Goal: Contribute content

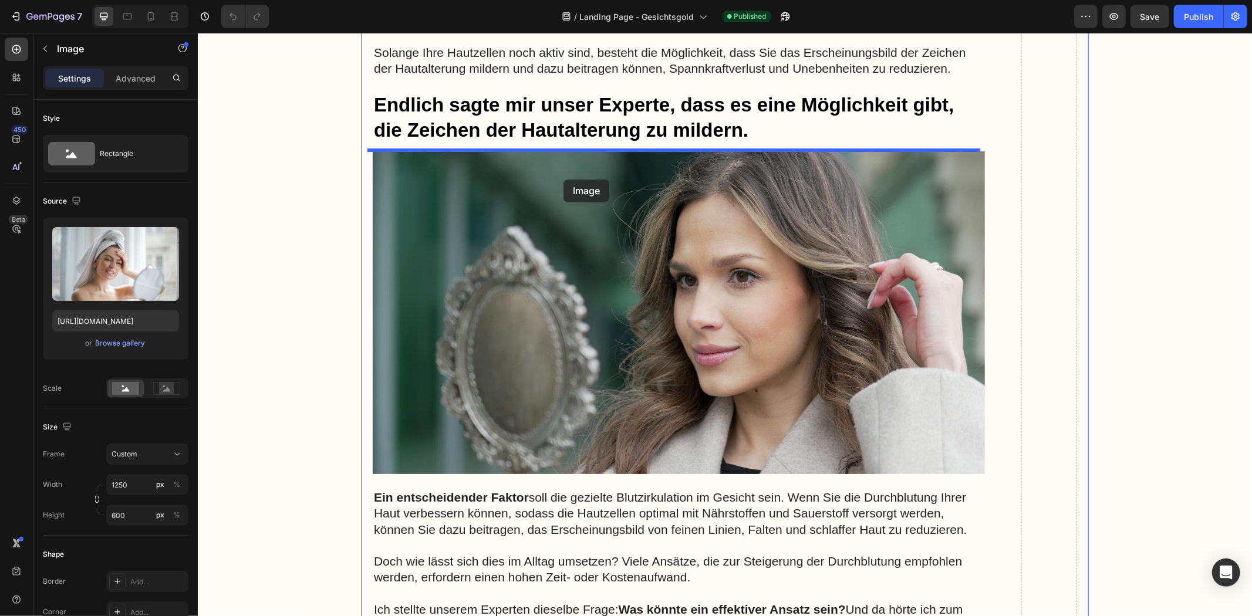
scroll to position [3195, 0]
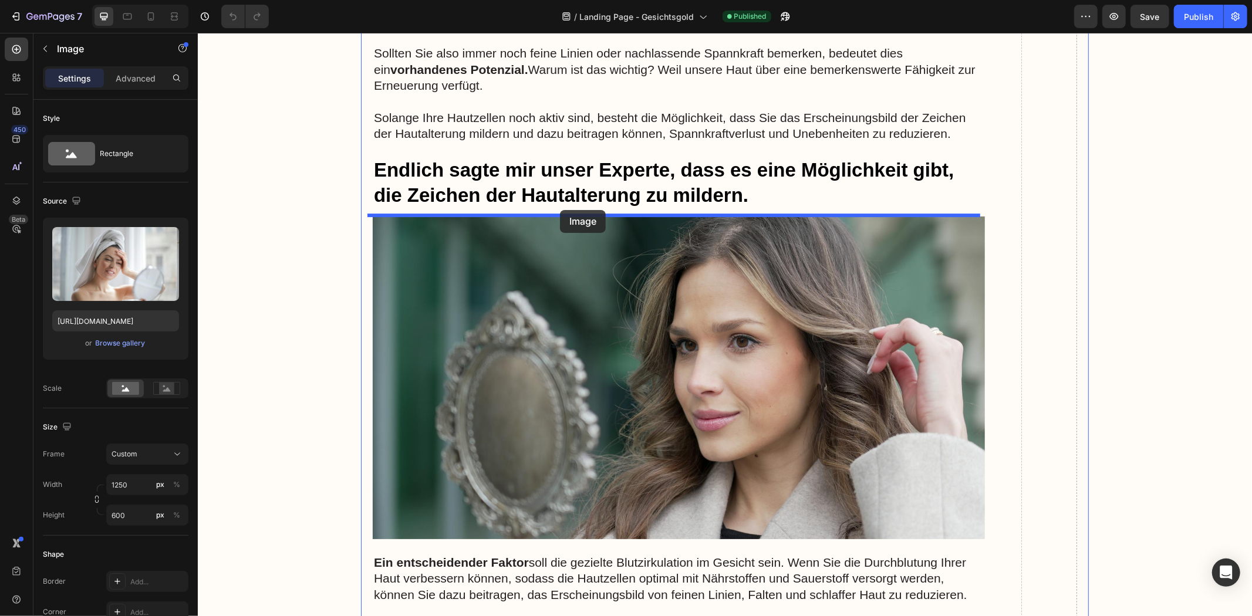
drag, startPoint x: 529, startPoint y: 488, endPoint x: 559, endPoint y: 210, distance: 280.4
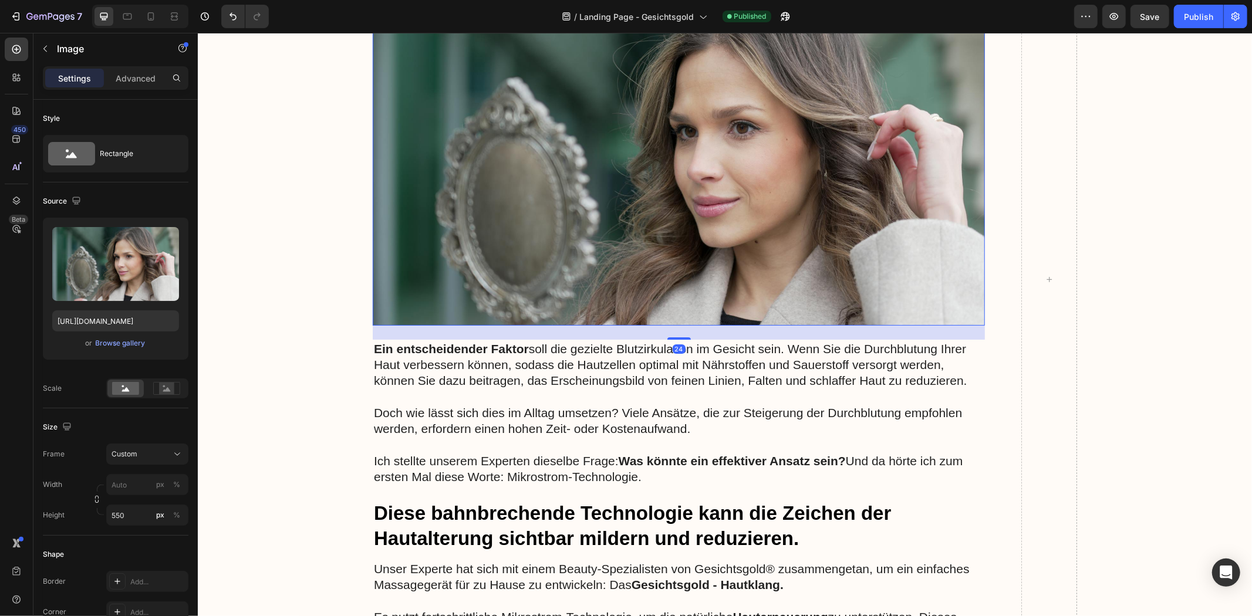
scroll to position [4109, 0]
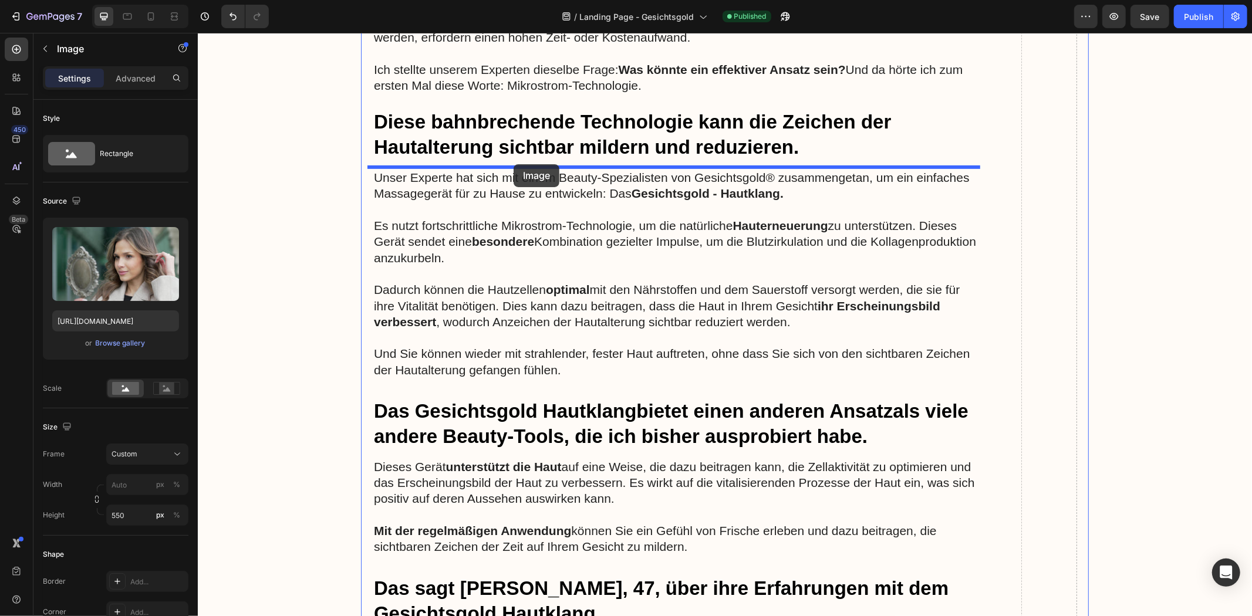
drag, startPoint x: 599, startPoint y: 233, endPoint x: 513, endPoint y: 164, distance: 110.6
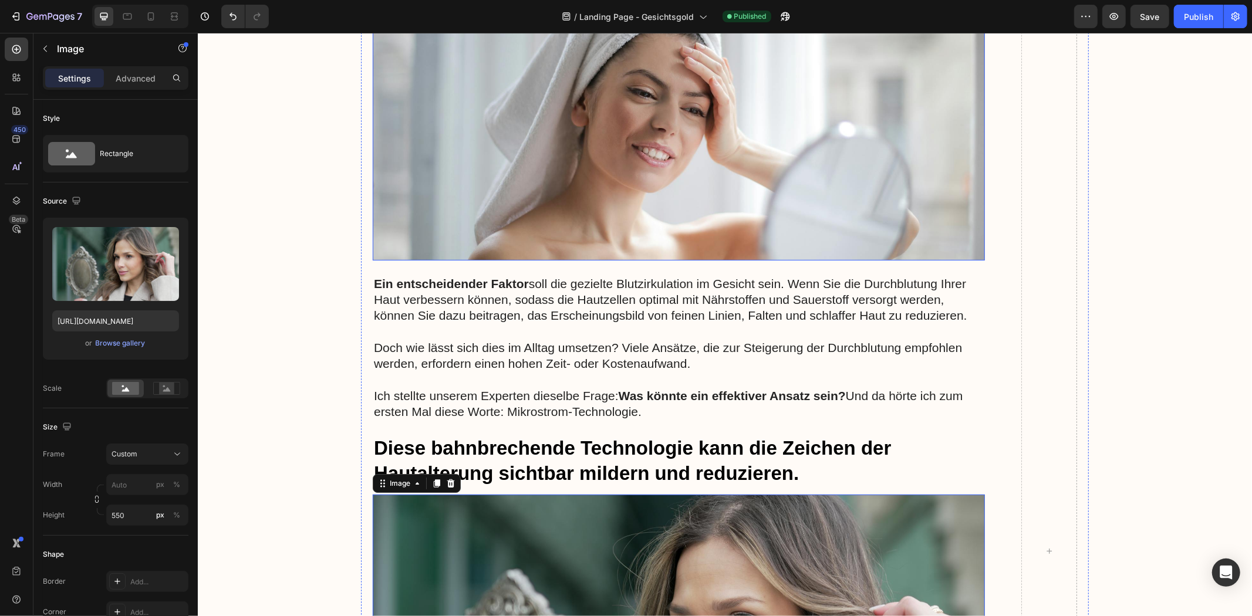
scroll to position [3184, 0]
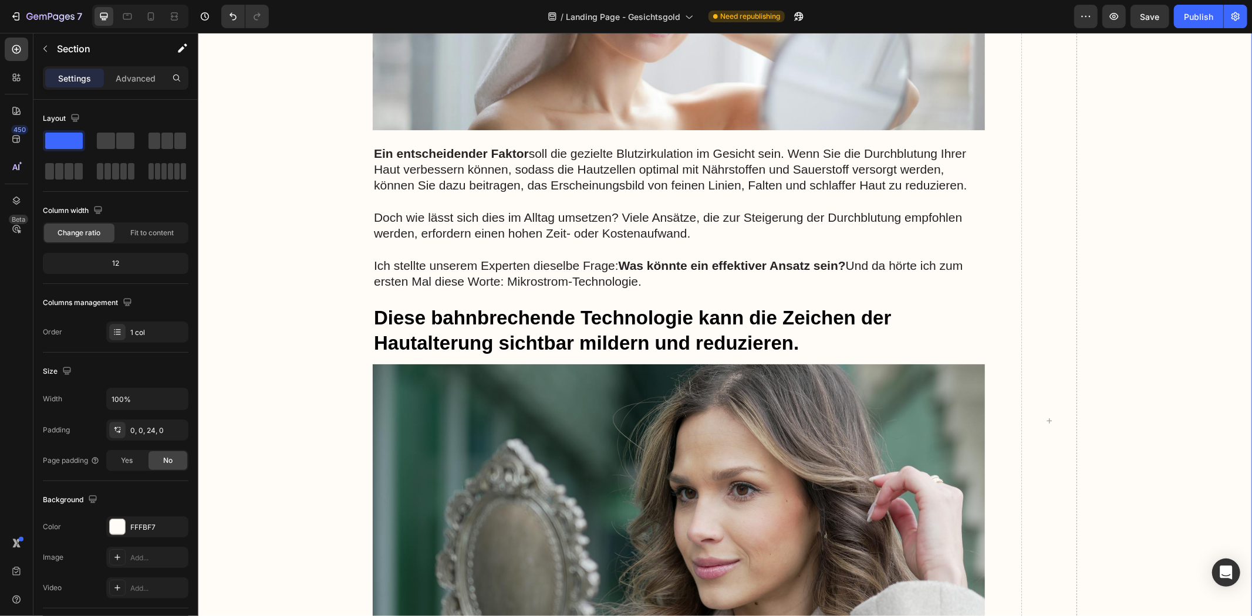
scroll to position [3836, 0]
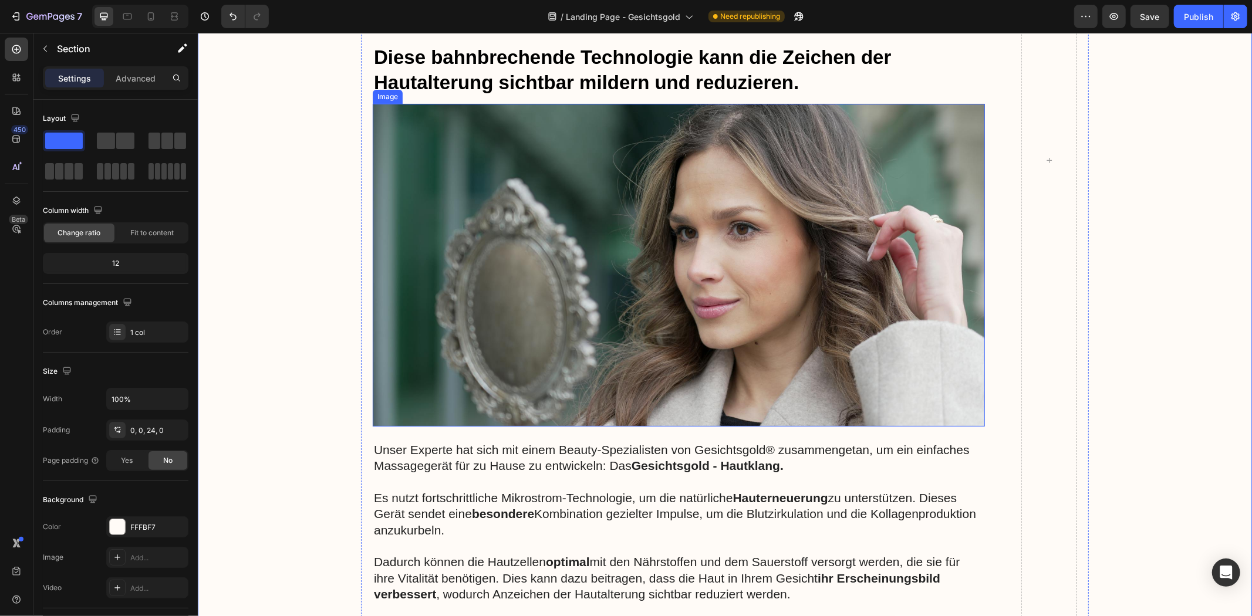
click at [525, 316] on img at bounding box center [678, 264] width 612 height 323
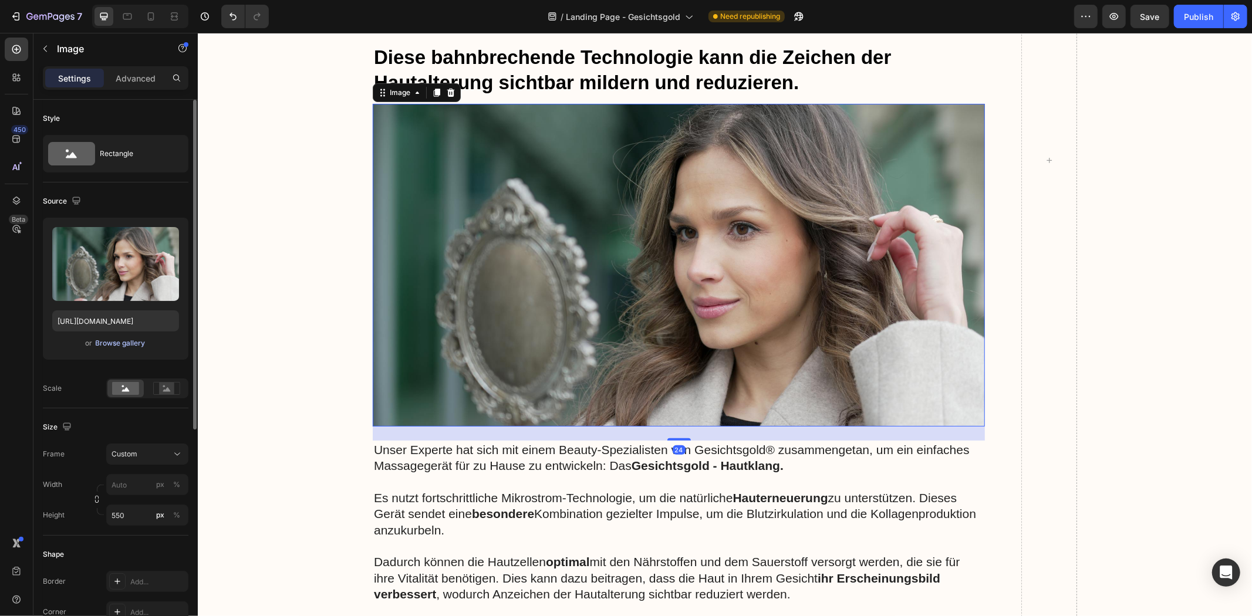
click at [108, 342] on div "Browse gallery" at bounding box center [121, 343] width 50 height 11
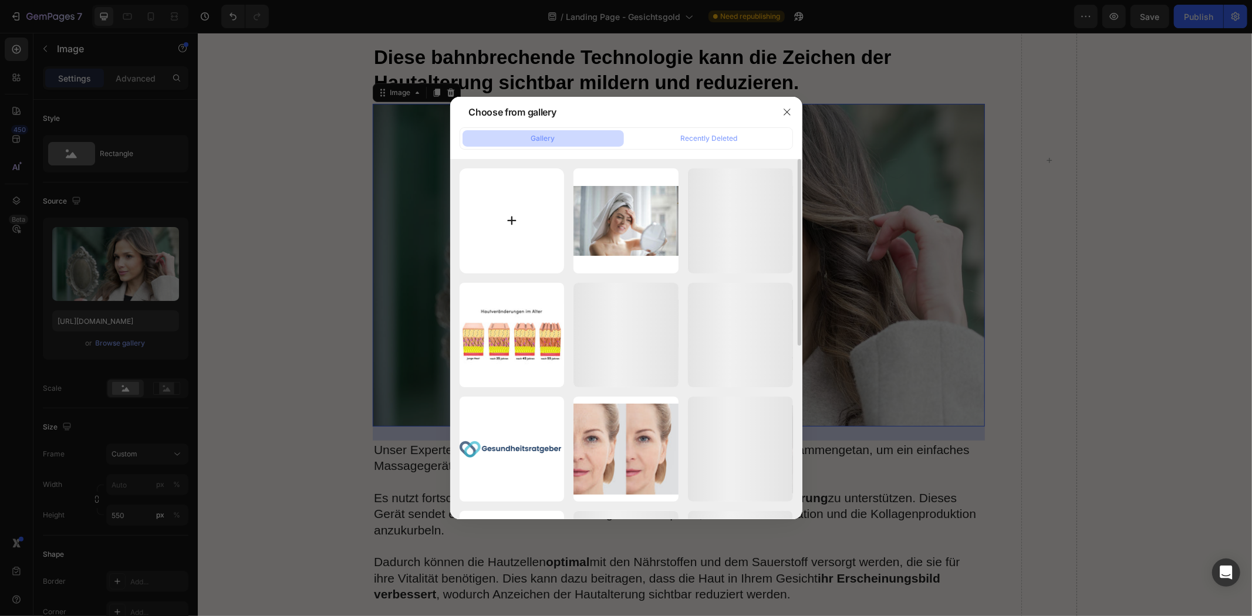
click at [530, 235] on input "file" at bounding box center [512, 220] width 105 height 105
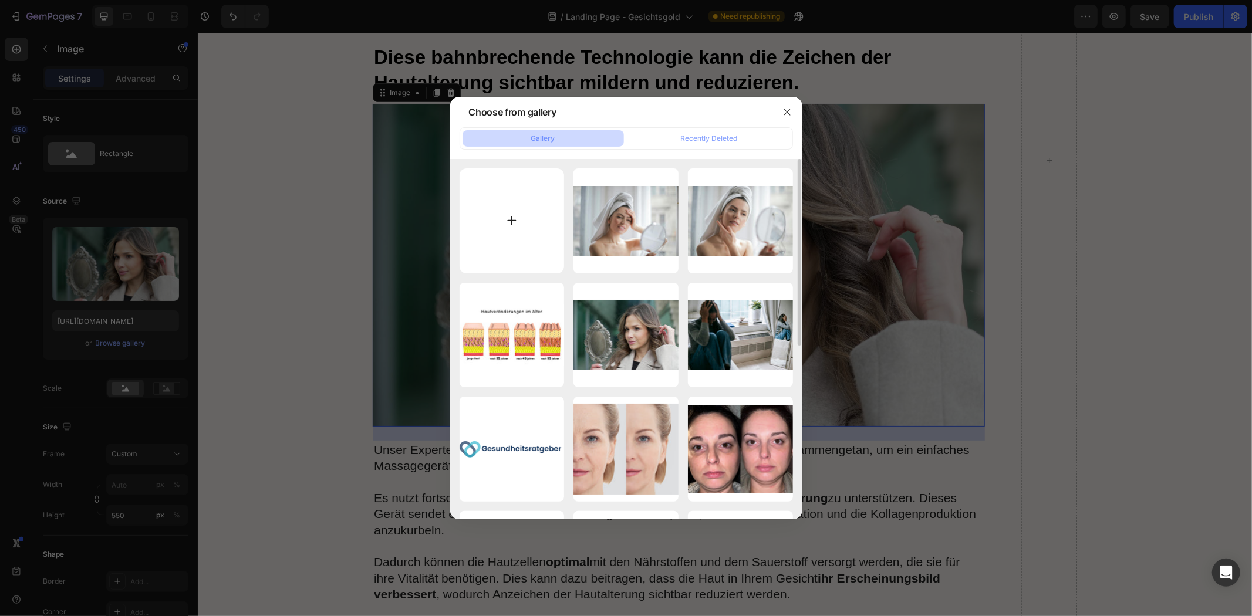
type input "C:\fakepath\Produkt Geischtr.png"
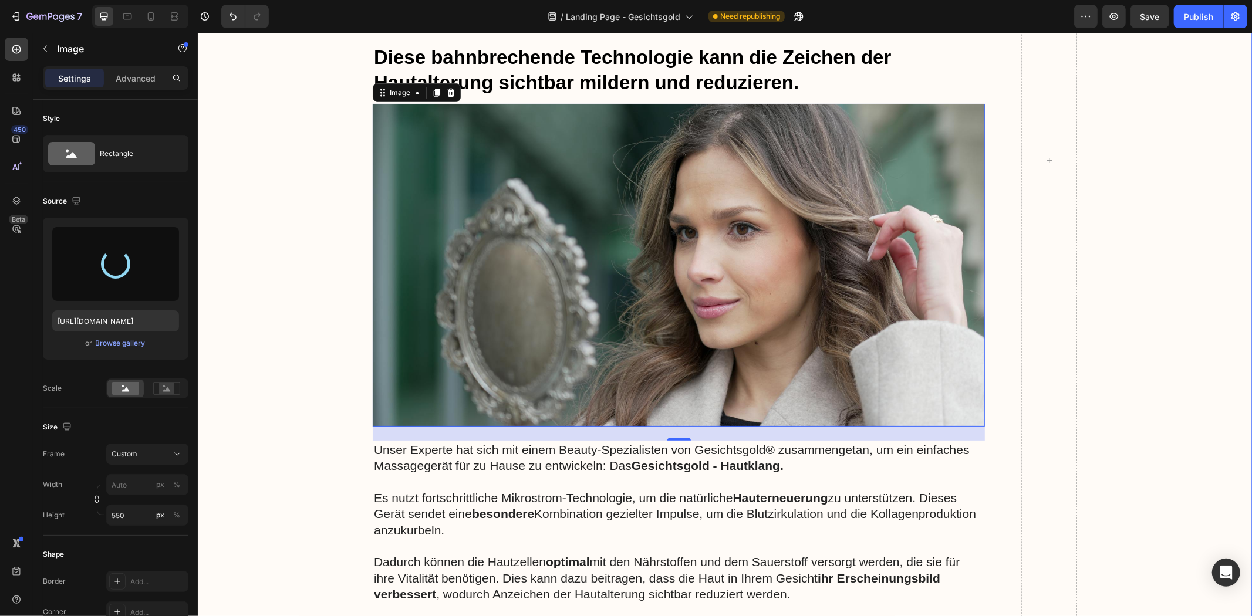
type input "[URL][DOMAIN_NAME]"
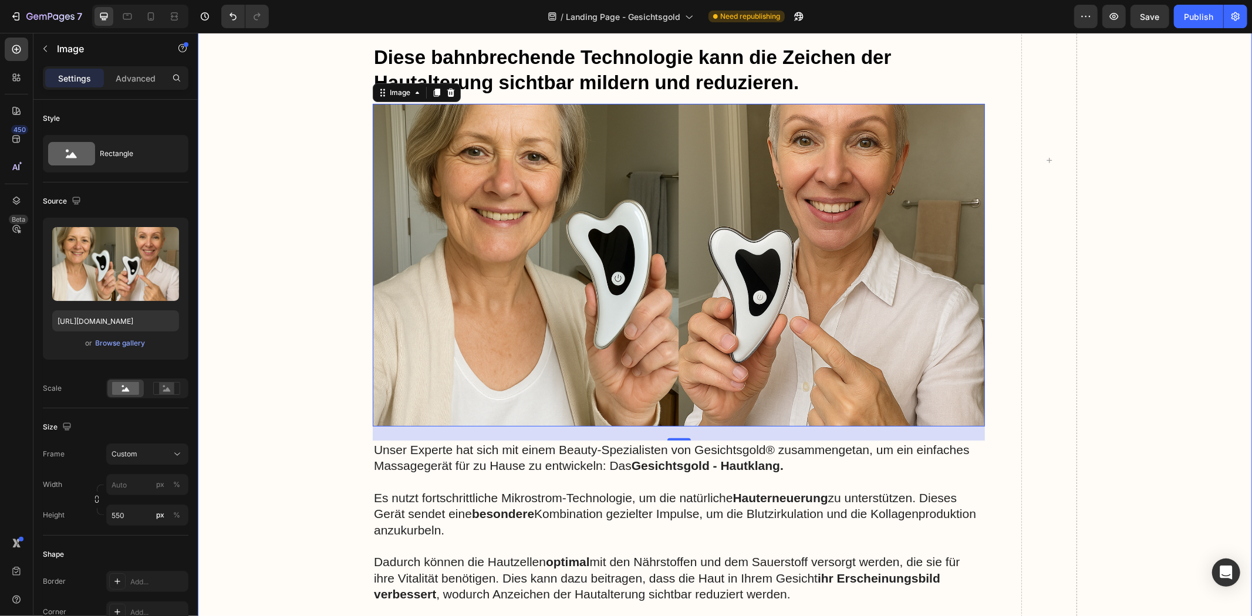
click at [306, 243] on div "Image Advertorial Text Block Row Row Schönheitsexperte verrät: Wie Sie das Ersc…" at bounding box center [724, 126] width 1054 height 7813
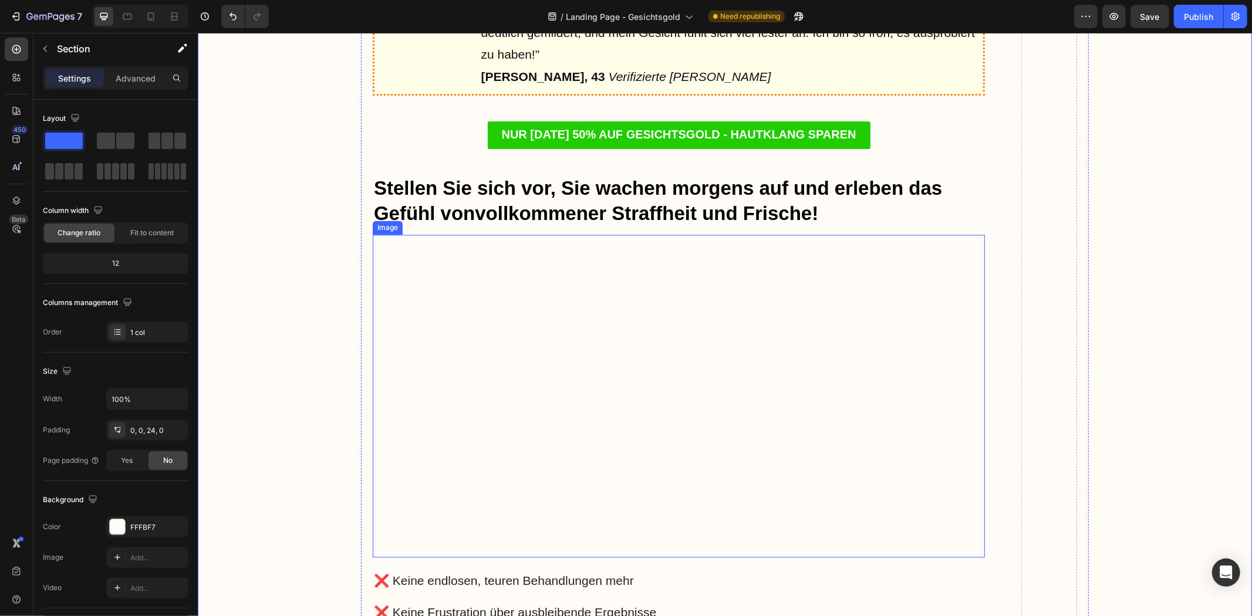
scroll to position [5793, 0]
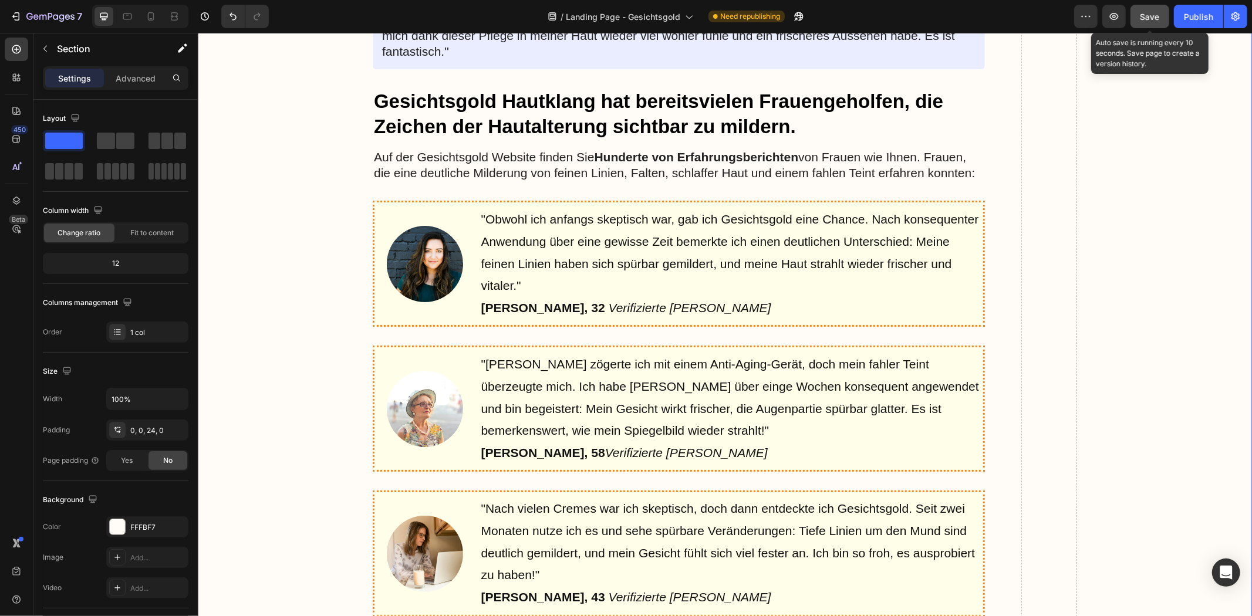
click at [1152, 19] on span "Save" at bounding box center [1149, 17] width 19 height 10
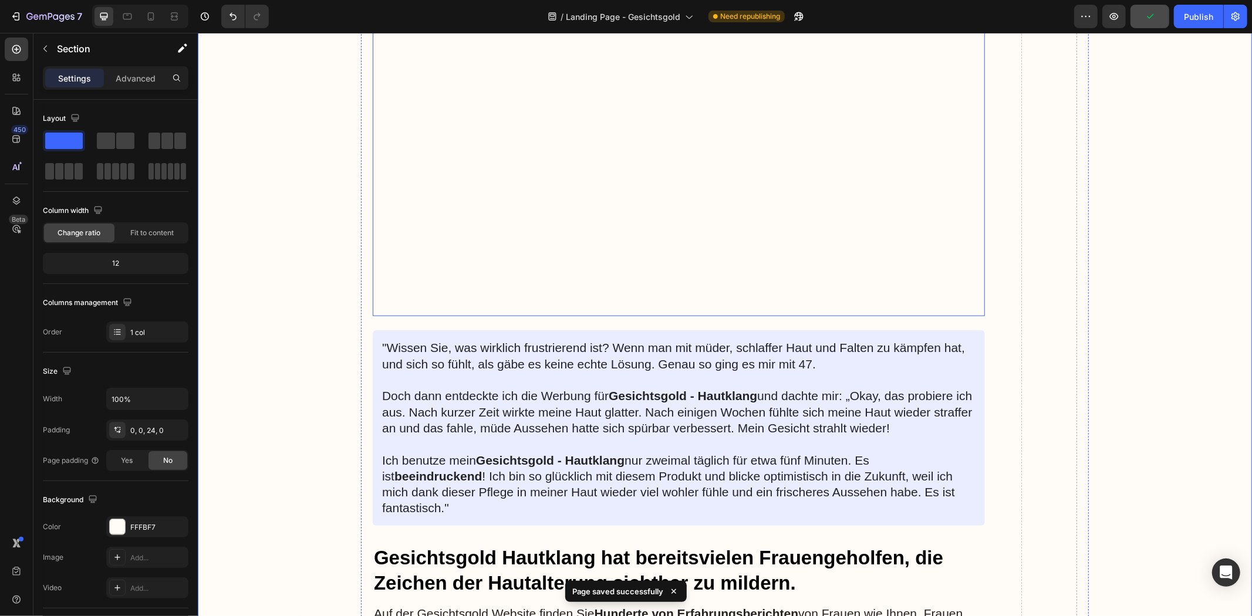
scroll to position [4619, 0]
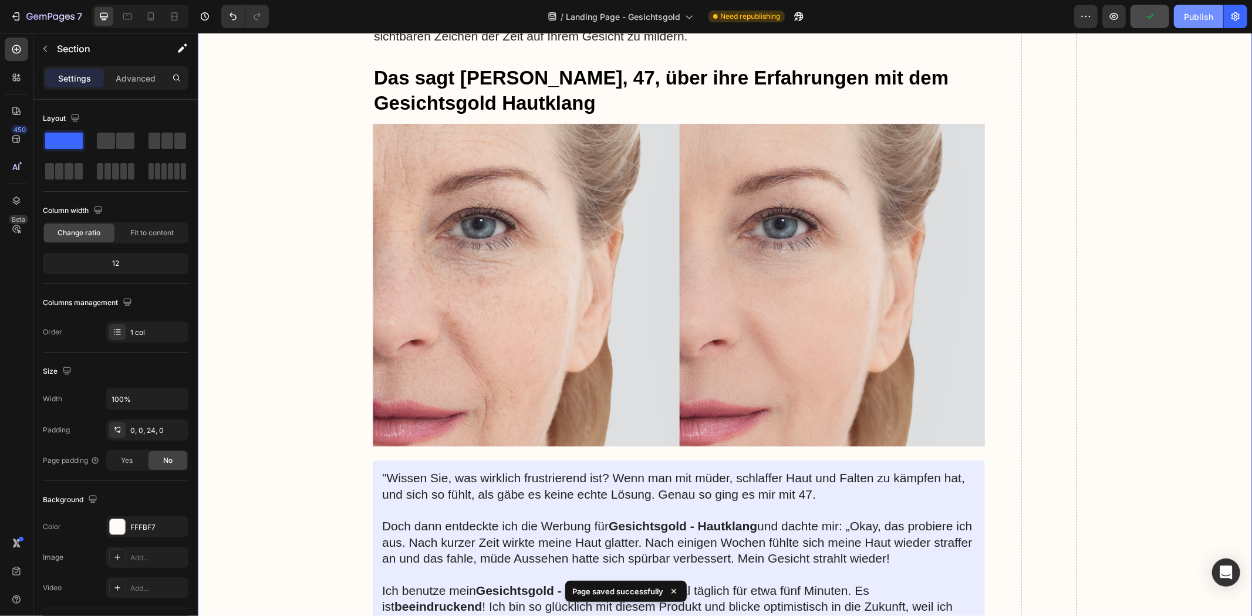
click at [1206, 21] on div "Publish" at bounding box center [1198, 17] width 29 height 12
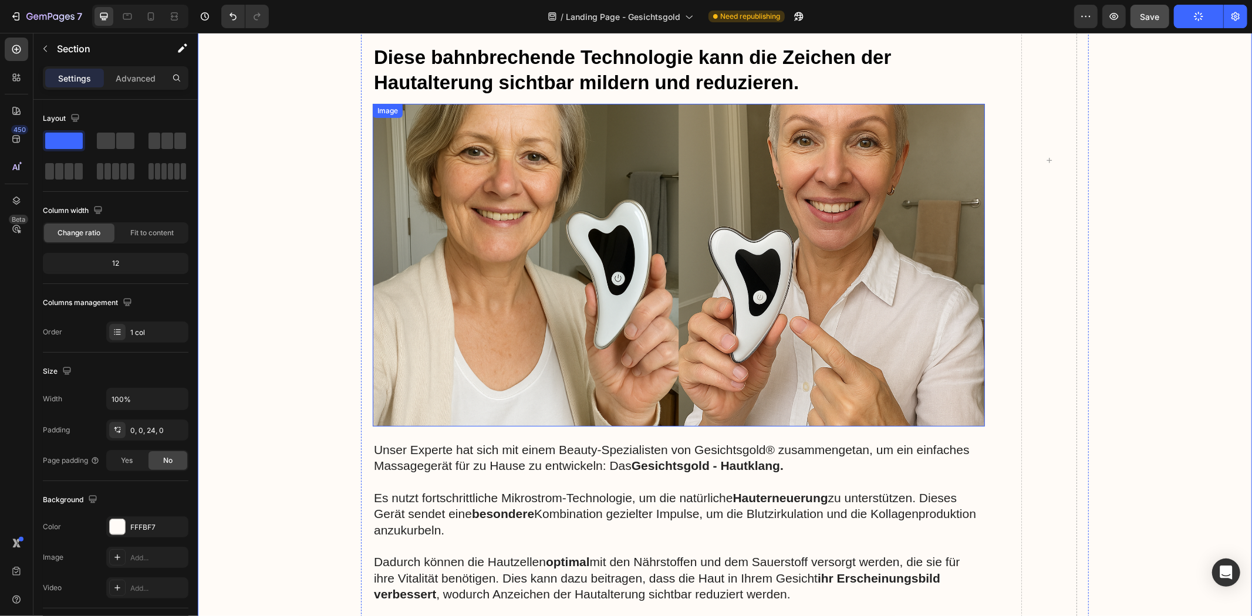
scroll to position [3706, 0]
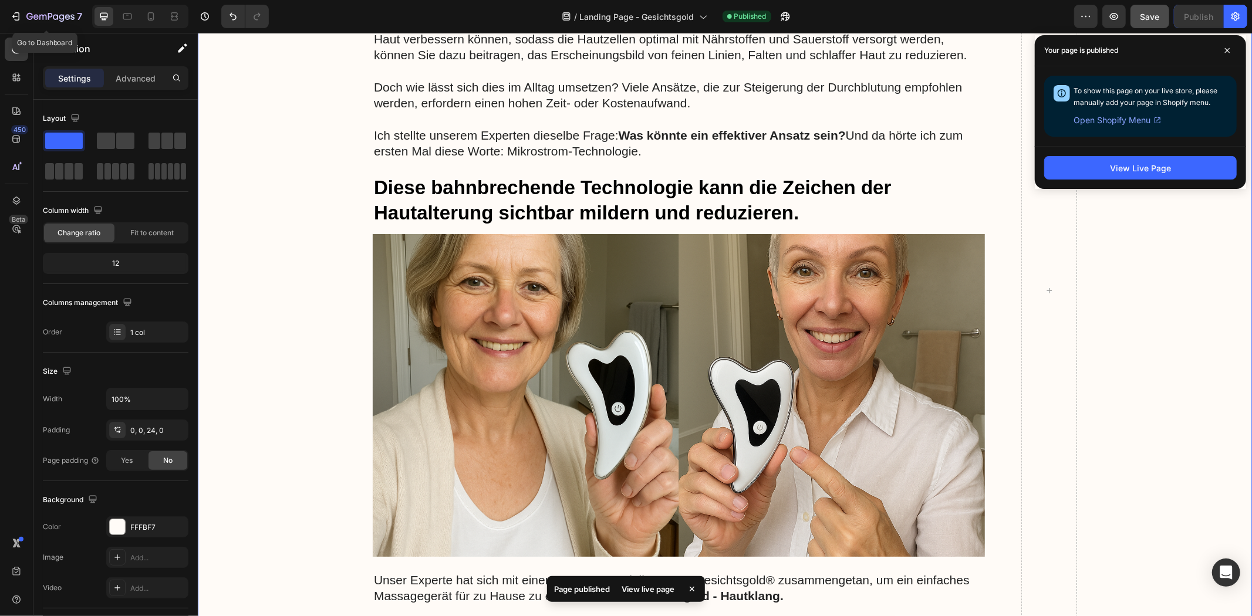
click at [53, 5] on button "7" at bounding box center [46, 16] width 83 height 23
